Goal: Task Accomplishment & Management: Manage account settings

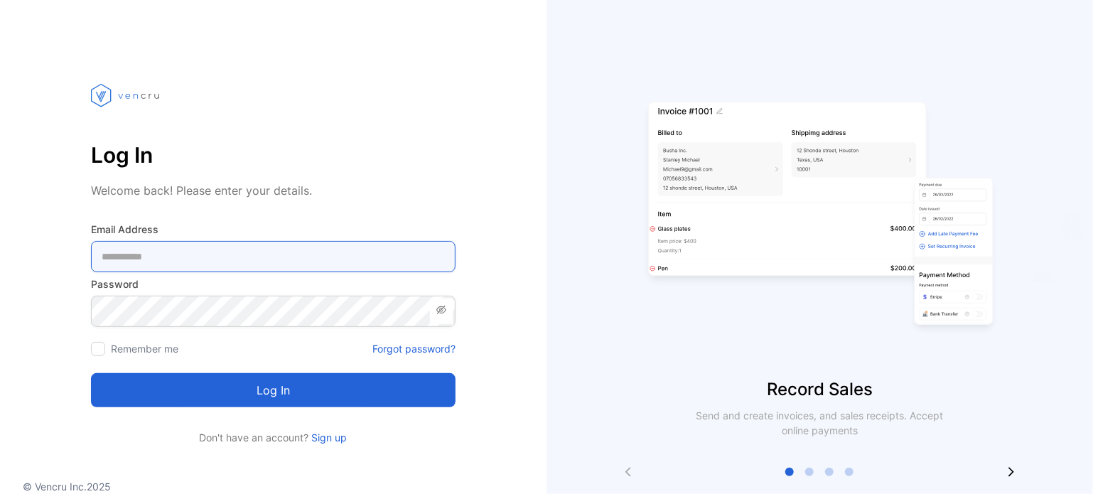
click at [295, 255] on Address-inputemail "email" at bounding box center [273, 256] width 365 height 31
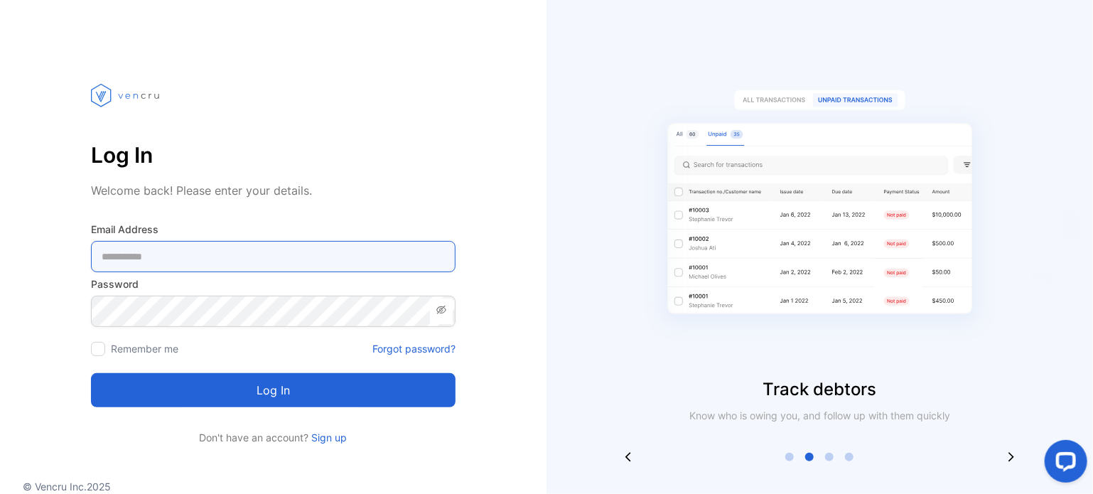
click at [284, 253] on Address-inputemail "email" at bounding box center [273, 256] width 365 height 31
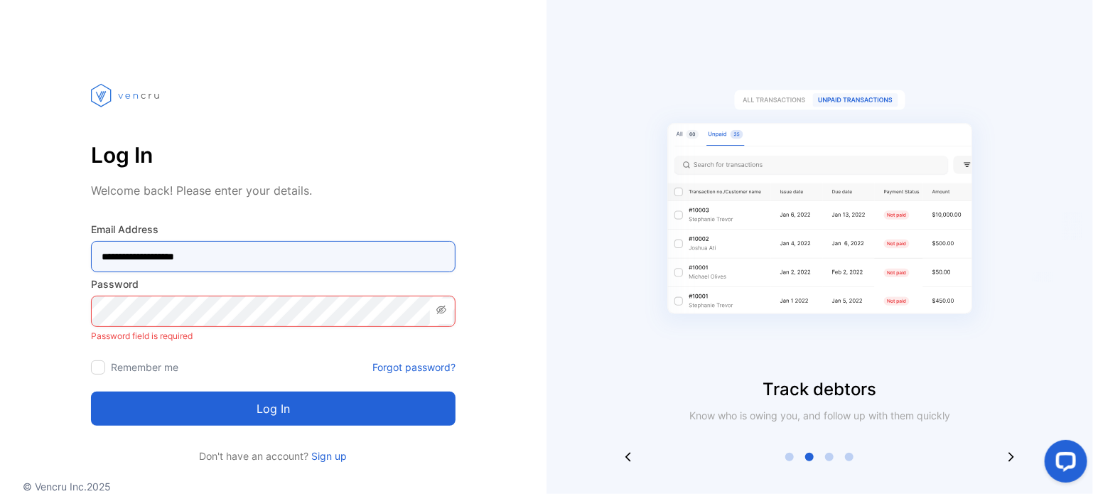
type Address-inputemail "**********"
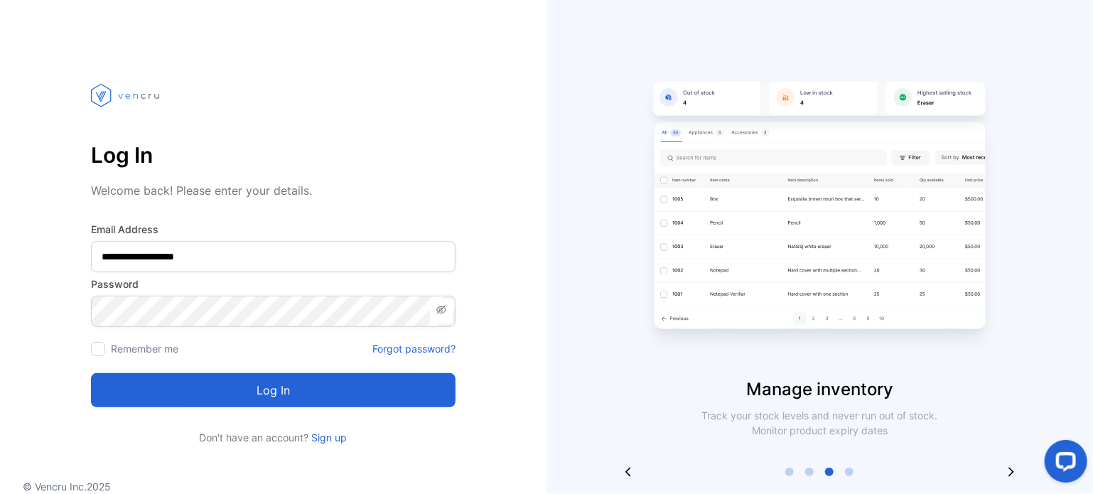
click at [97, 352] on div at bounding box center [98, 349] width 14 height 14
click at [224, 382] on button "Log in" at bounding box center [273, 390] width 365 height 34
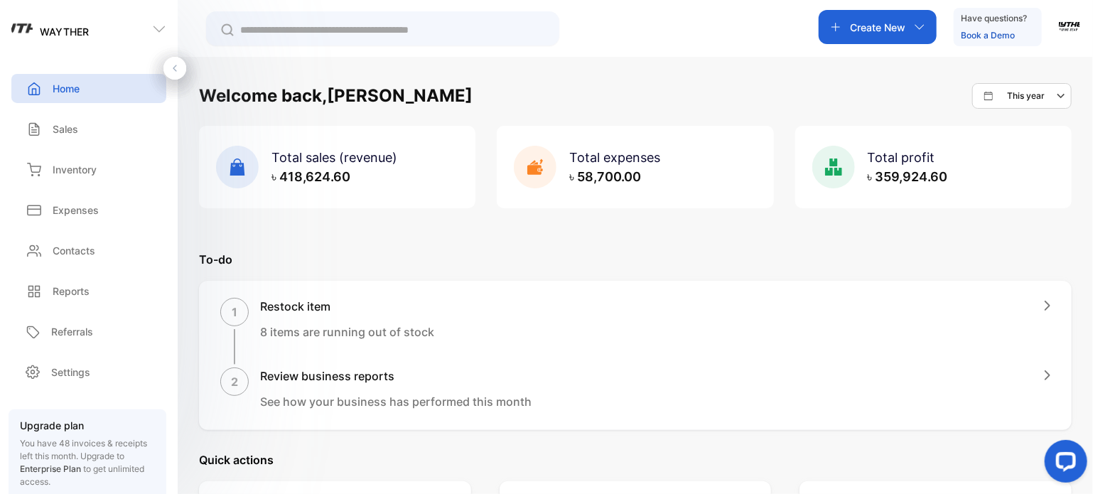
click at [1060, 26] on img "button" at bounding box center [1069, 24] width 21 height 21
click at [1038, 76] on span "View profile" at bounding box center [1014, 71] width 61 height 15
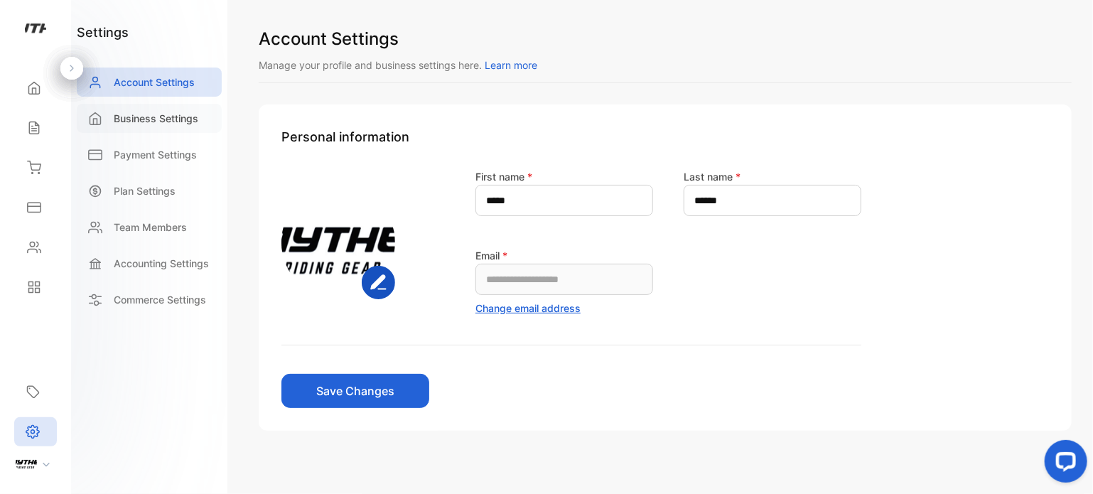
click at [168, 131] on div "Business Settings" at bounding box center [149, 118] width 145 height 29
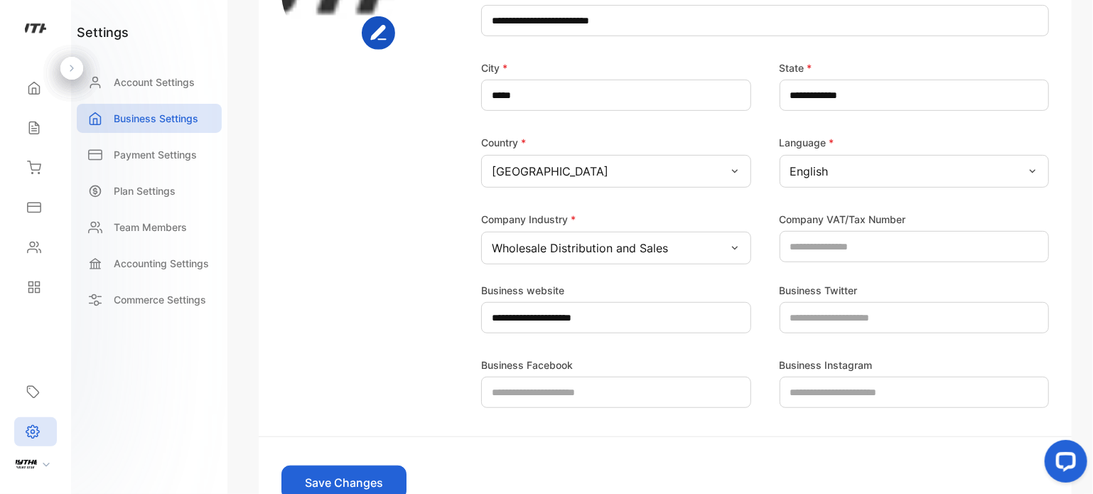
scroll to position [311, 0]
click at [182, 164] on div "Payment Settings" at bounding box center [149, 154] width 145 height 29
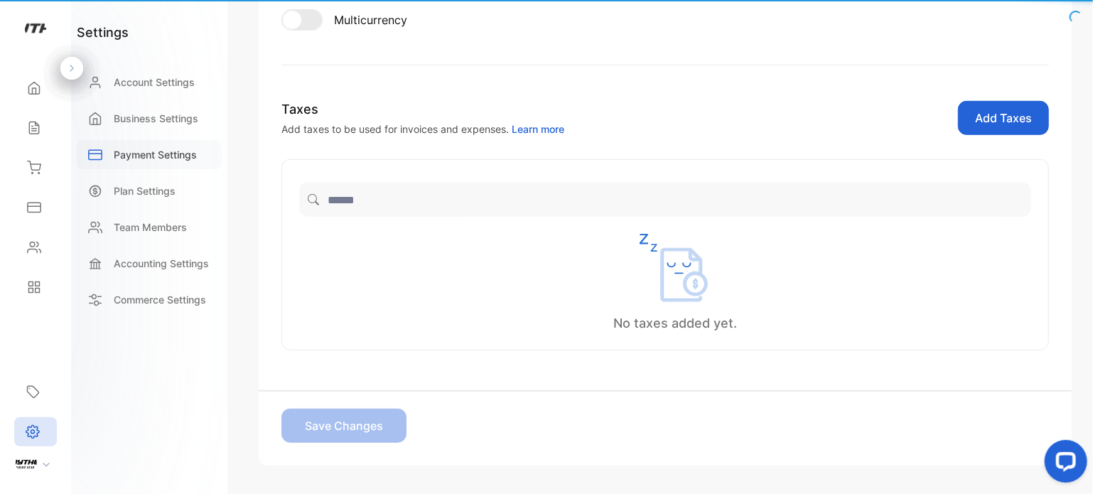
scroll to position [340, 0]
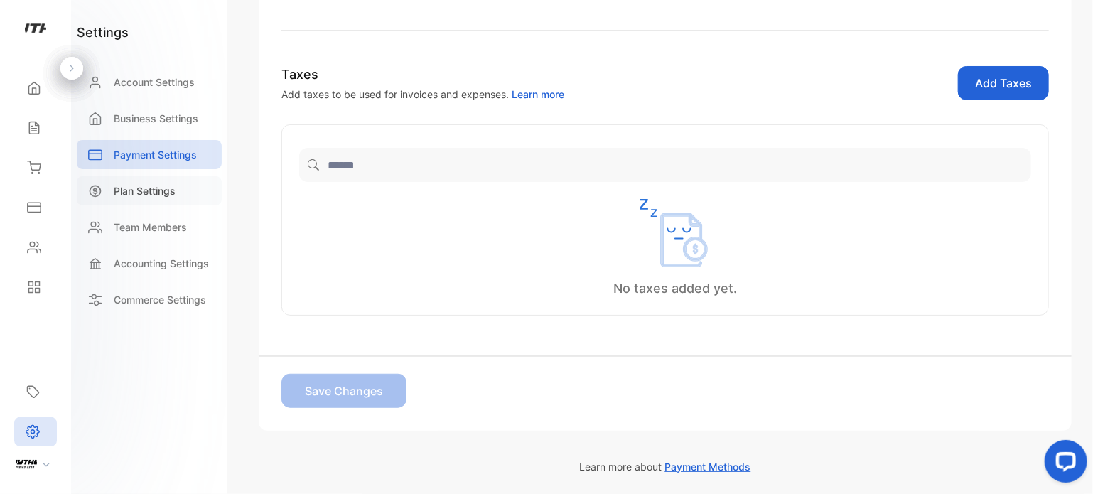
click at [179, 198] on div "Plan Settings" at bounding box center [149, 190] width 145 height 29
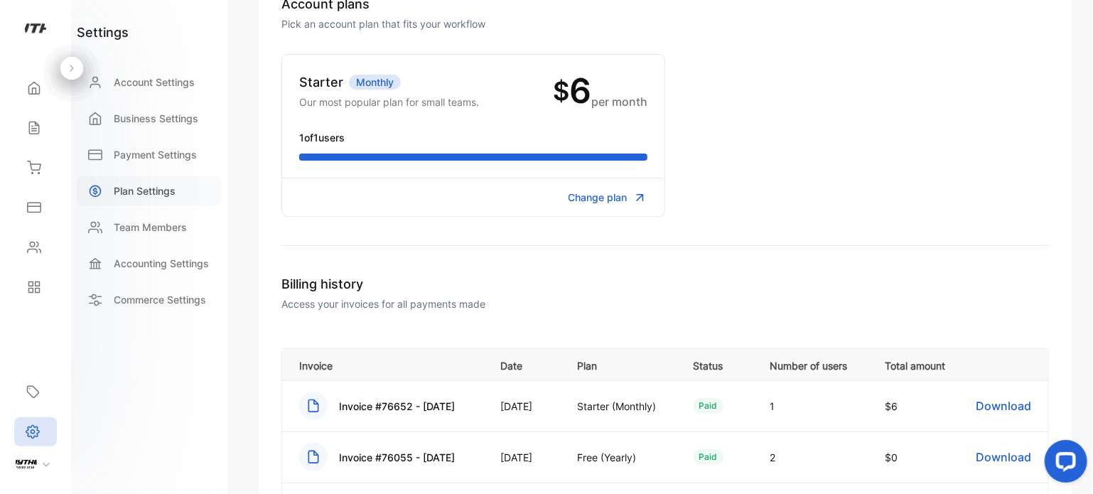
scroll to position [159, 0]
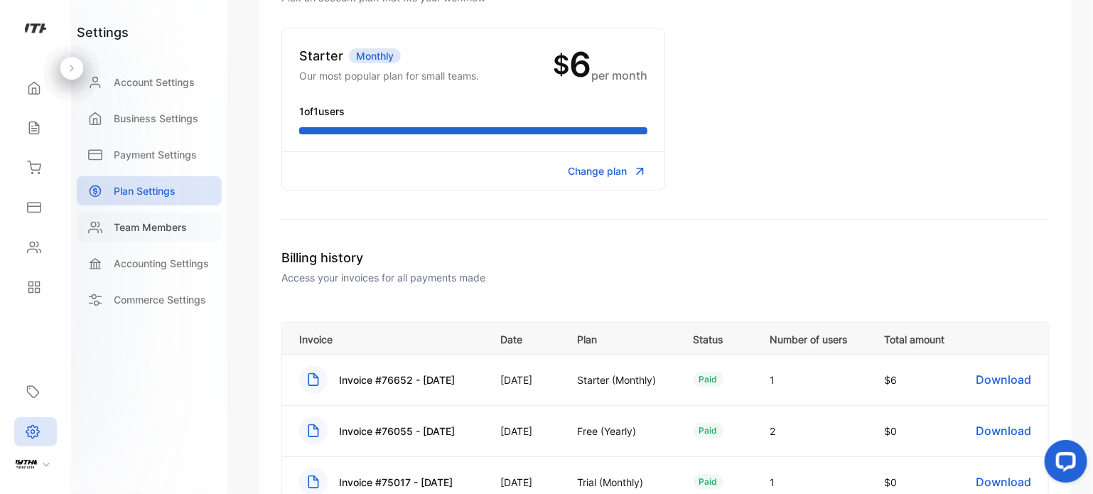
click at [172, 230] on p "Team Members" at bounding box center [150, 227] width 73 height 15
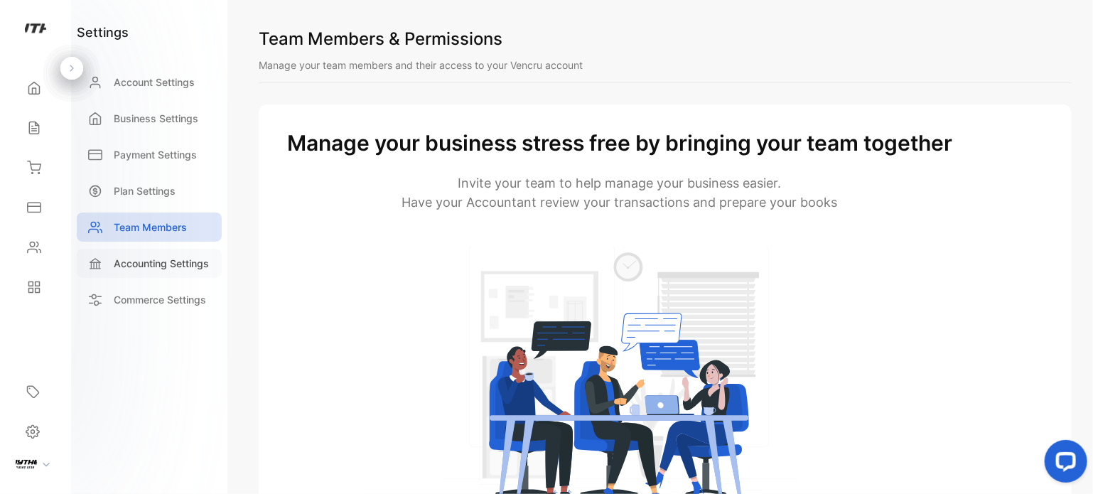
click at [182, 263] on p "Accounting Settings" at bounding box center [161, 263] width 95 height 15
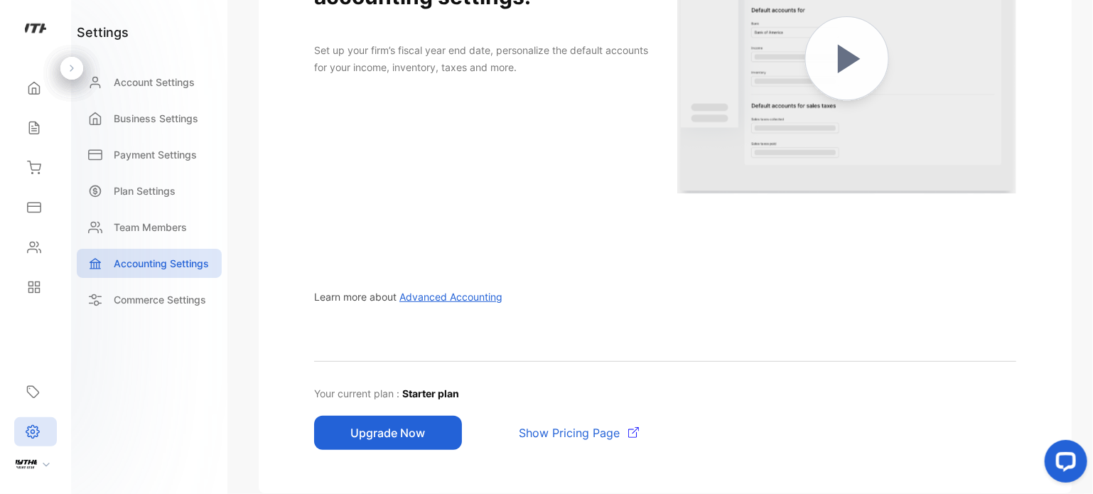
scroll to position [247, 0]
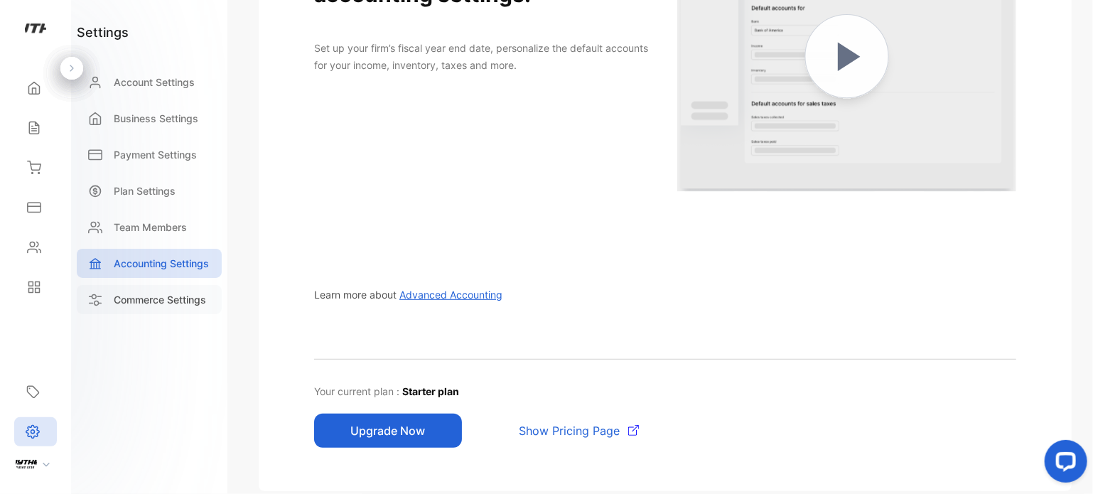
click at [131, 303] on p "Commerce Settings" at bounding box center [160, 299] width 92 height 15
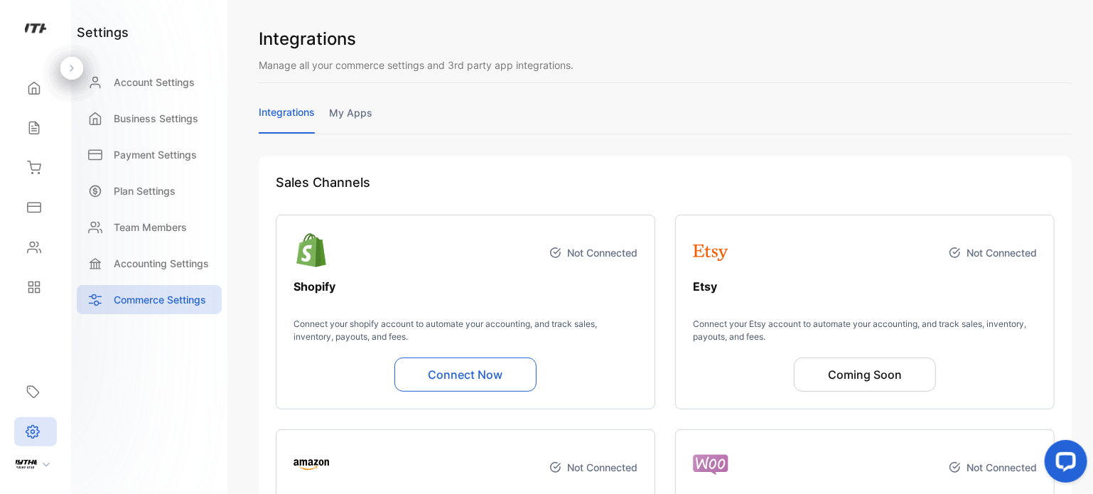
click at [362, 110] on link "my apps" at bounding box center [350, 119] width 43 height 28
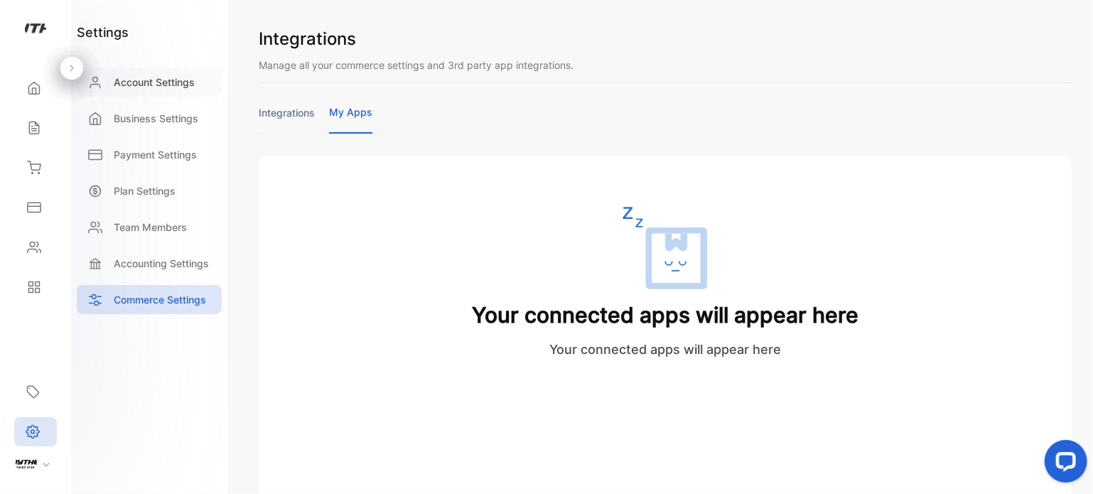
click at [168, 88] on p "Account Settings" at bounding box center [154, 82] width 81 height 15
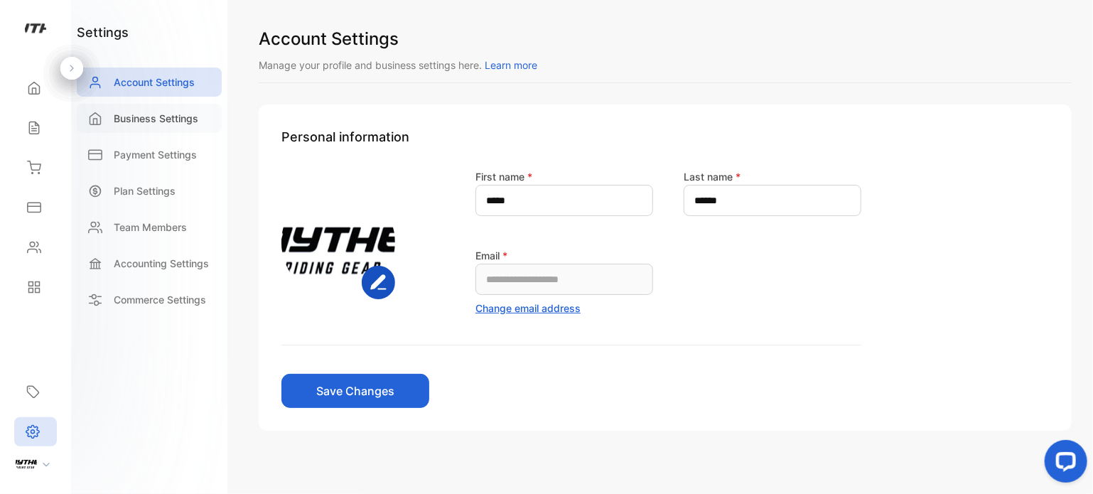
click at [148, 123] on p "Business Settings" at bounding box center [156, 118] width 85 height 15
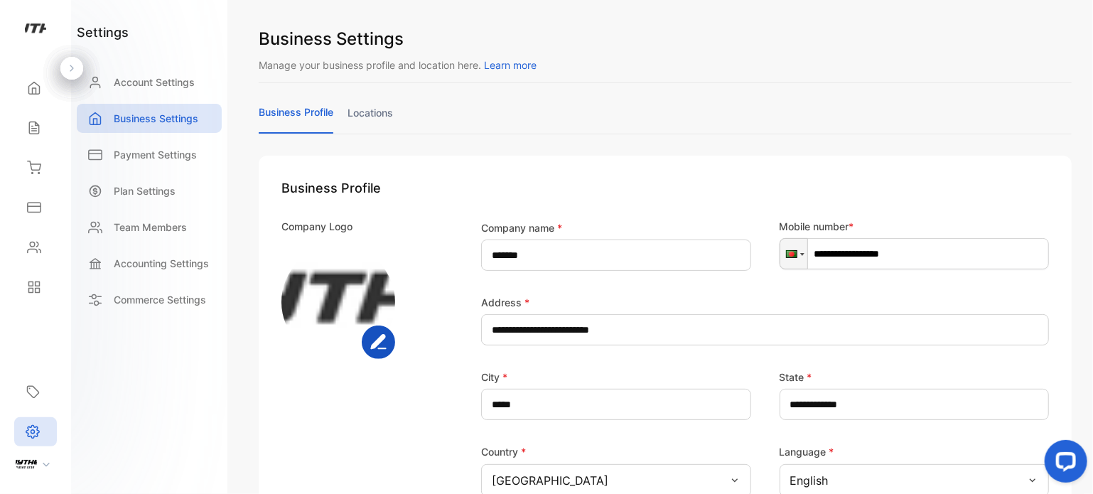
click at [370, 104] on div "business profile locations" at bounding box center [665, 118] width 813 height 29
click at [369, 110] on link "locations" at bounding box center [369, 119] width 45 height 28
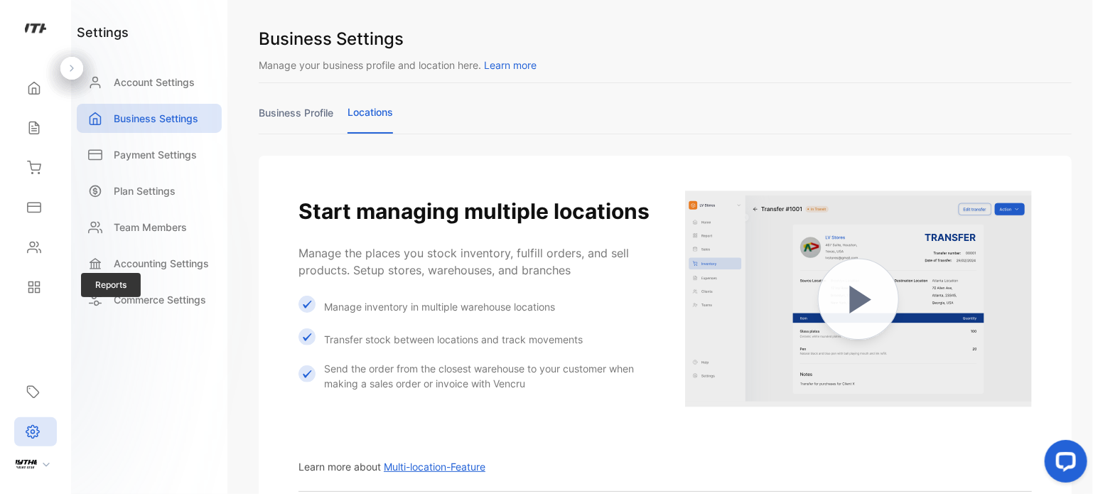
click at [37, 301] on div "Reports" at bounding box center [35, 287] width 48 height 28
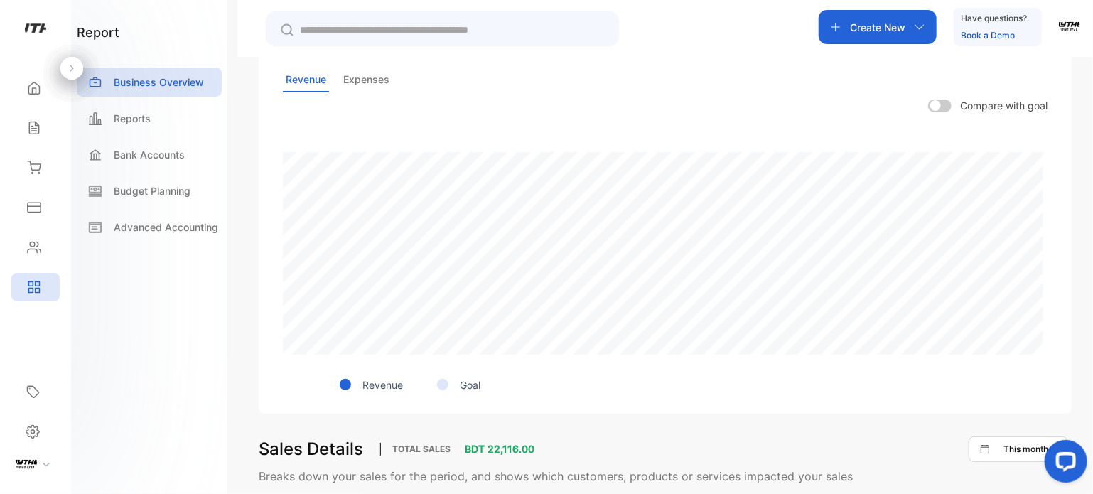
scroll to position [458, 0]
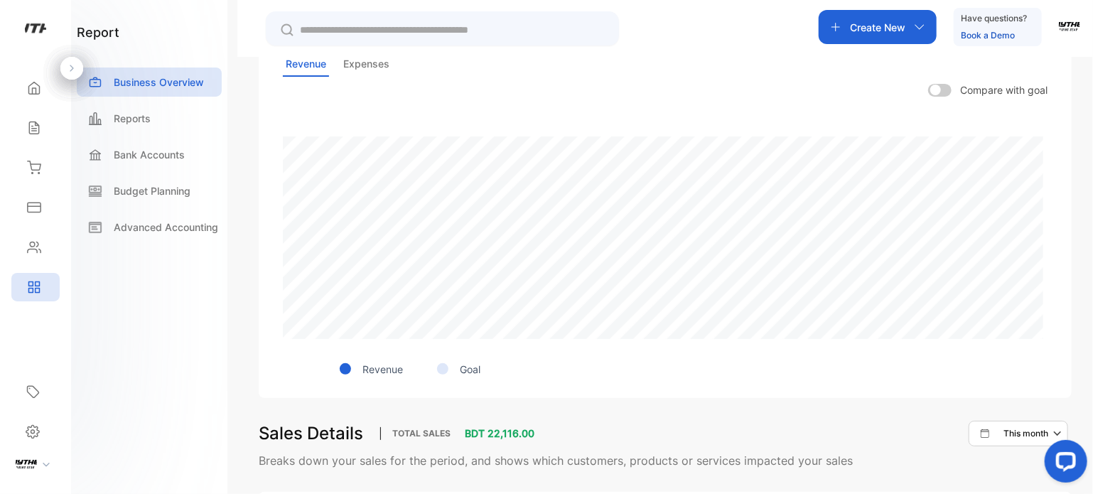
click at [372, 68] on p "Expenses" at bounding box center [366, 64] width 52 height 25
click at [134, 161] on p "Bank Accounts" at bounding box center [149, 154] width 71 height 15
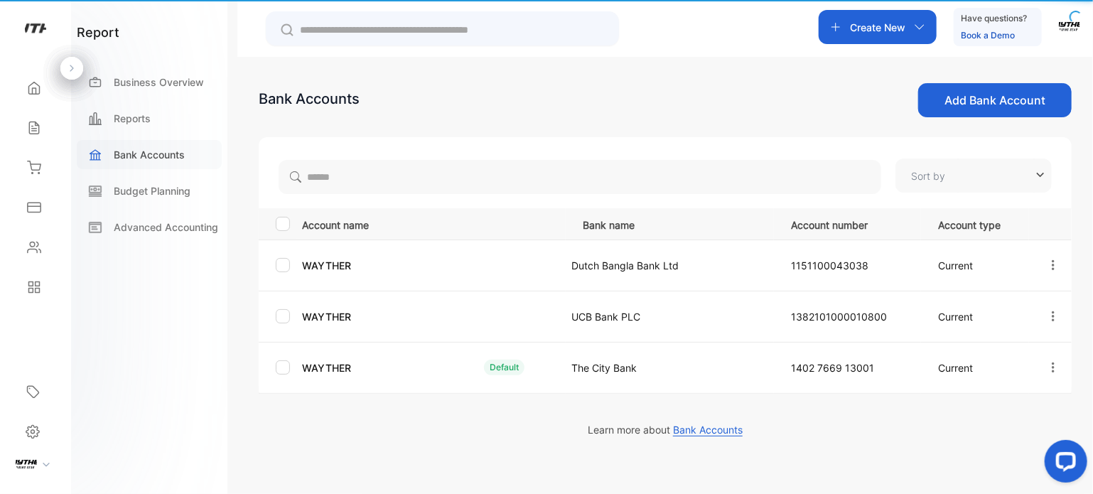
type input "**********"
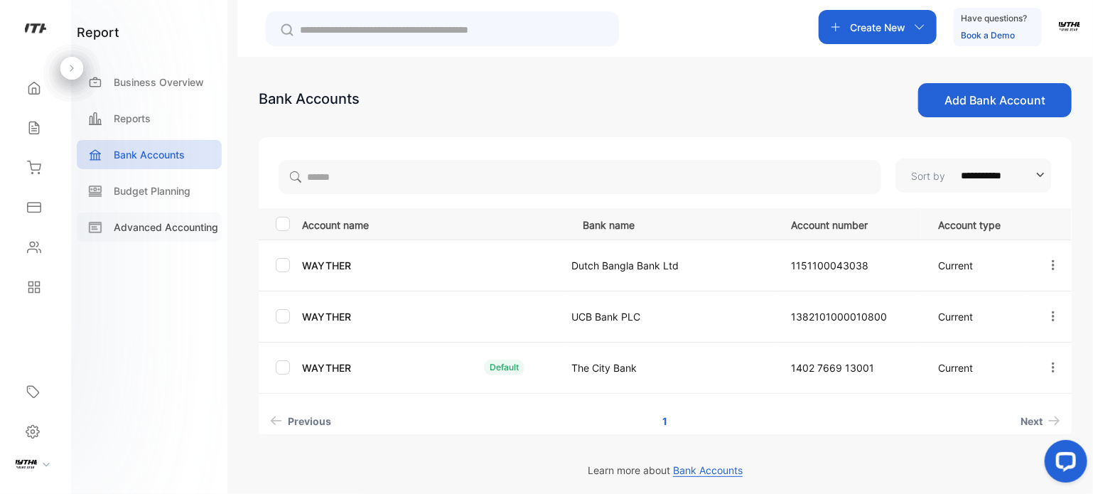
click at [173, 221] on p "Advanced Accounting" at bounding box center [166, 227] width 104 height 15
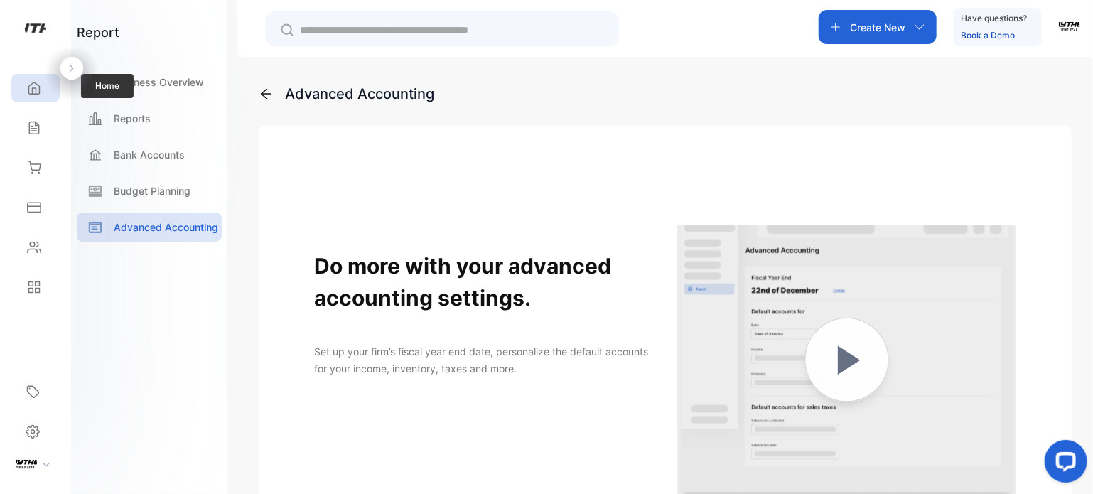
click at [40, 97] on div "Home" at bounding box center [35, 88] width 48 height 28
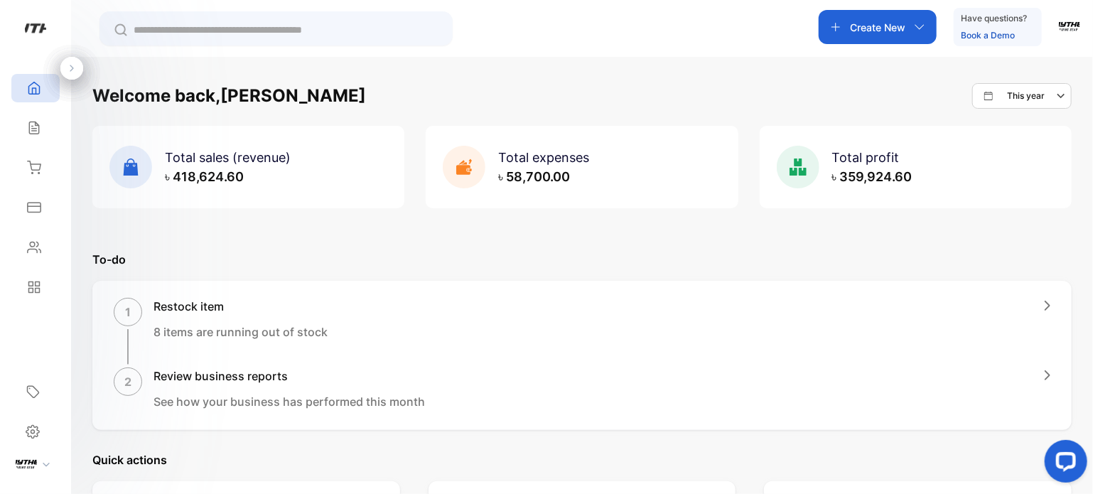
click at [1049, 306] on div "1 Restock item 8 items are running out of stock 2 Review business reports See h…" at bounding box center [581, 355] width 979 height 149
click at [1045, 308] on icon "button" at bounding box center [1048, 306] width 6 height 10
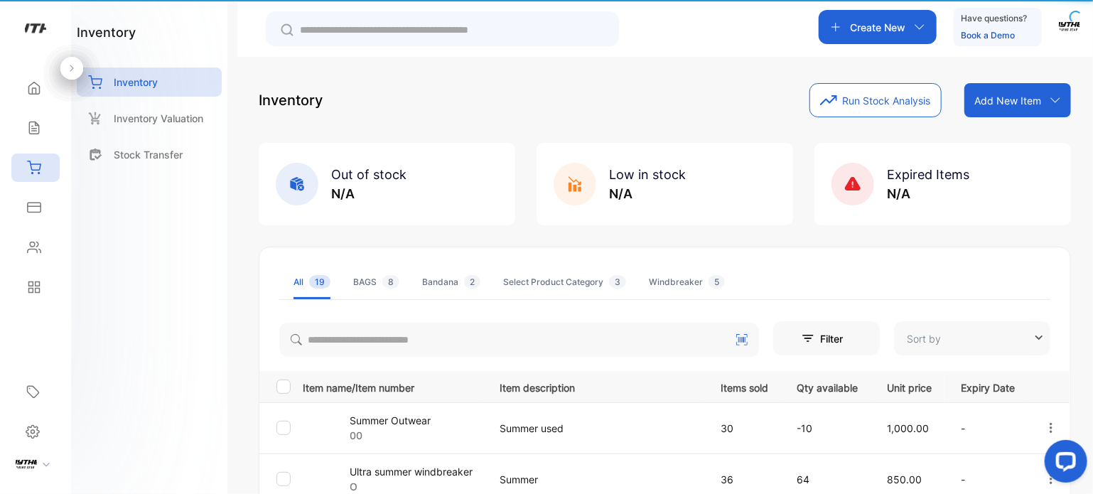
type input "**********"
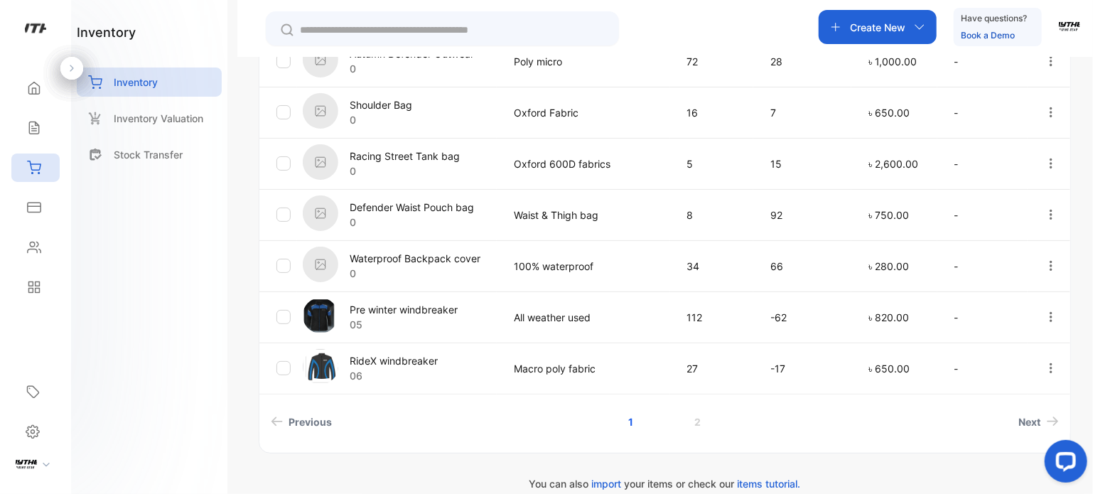
scroll to position [523, 0]
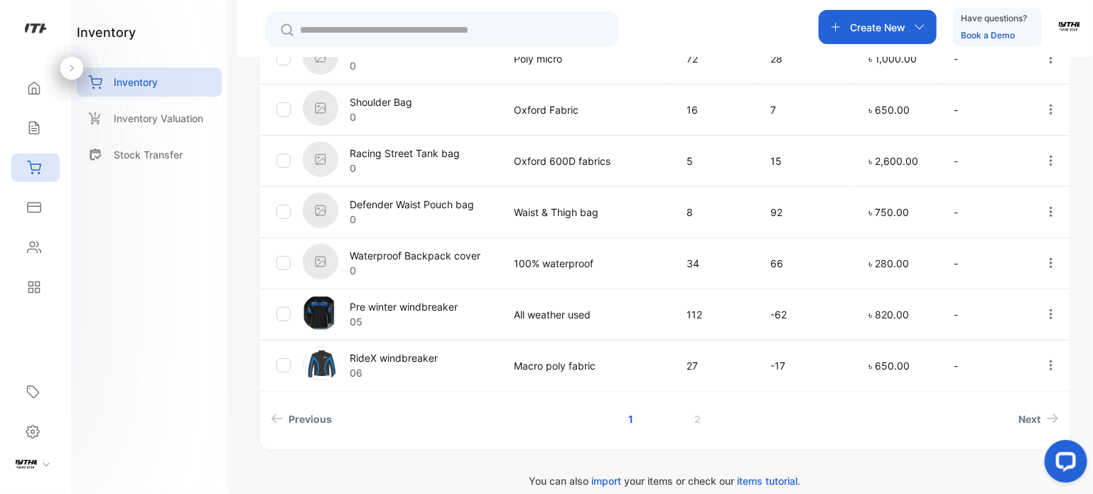
drag, startPoint x: 1091, startPoint y: 201, endPoint x: 38, endPoint y: 17, distance: 1069.8
